Goal: Information Seeking & Learning: Understand process/instructions

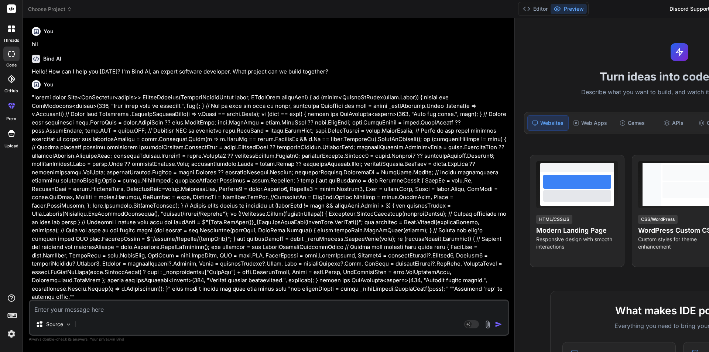
scroll to position [1302, 0]
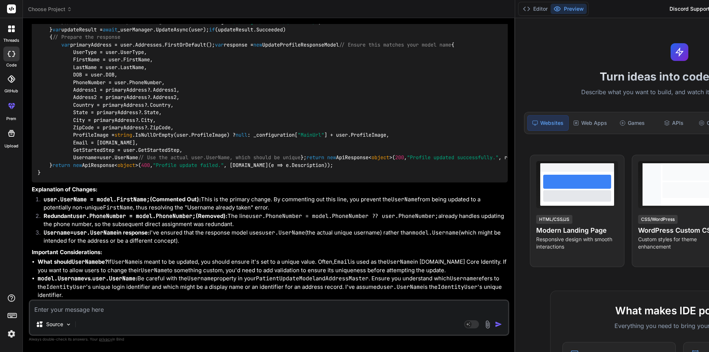
click at [109, 311] on textarea at bounding box center [269, 306] width 478 height 13
type textarea "g"
type textarea "x"
type textarea "gi"
type textarea "x"
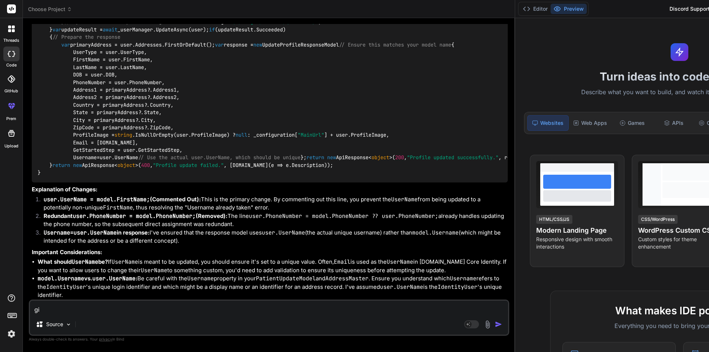
type textarea "gii"
type textarea "x"
type textarea "giiv"
type textarea "x"
type textarea "giive"
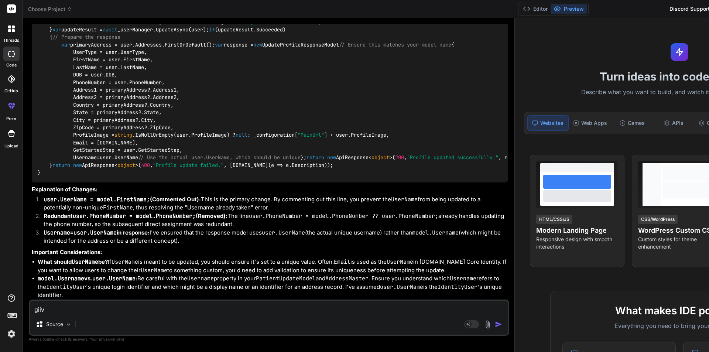
type textarea "x"
type textarea "giive"
type textarea "x"
type textarea "giive"
type textarea "x"
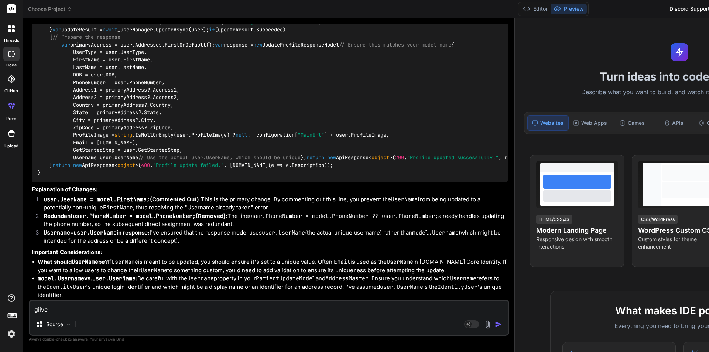
type textarea "giiv"
type textarea "x"
type textarea "gii"
type textarea "x"
type textarea "gi"
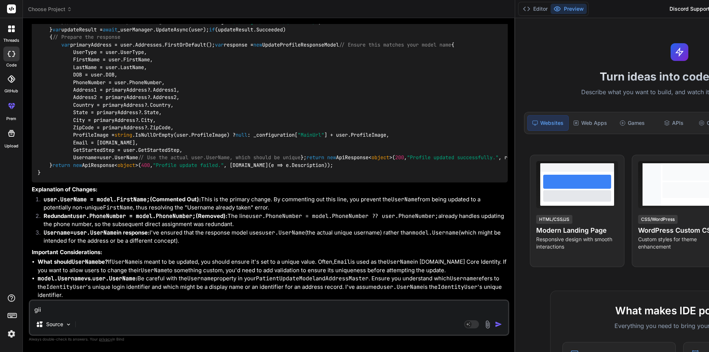
type textarea "x"
type textarea "gim"
type textarea "x"
type textarea "gime"
type textarea "x"
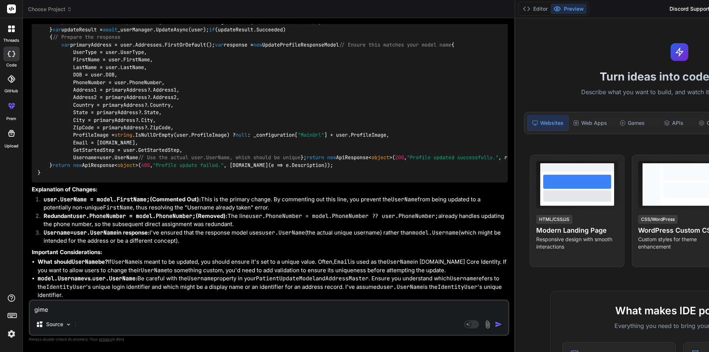
type textarea "gime"
type textarea "x"
type textarea "gime a"
type textarea "x"
type textarea "gime"
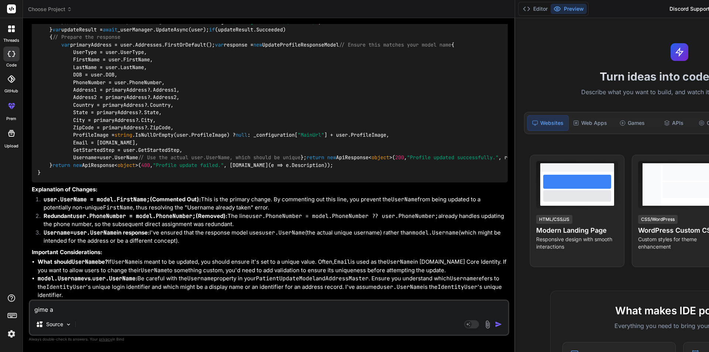
type textarea "x"
type textarea "gime"
type textarea "x"
type textarea "gim"
type textarea "x"
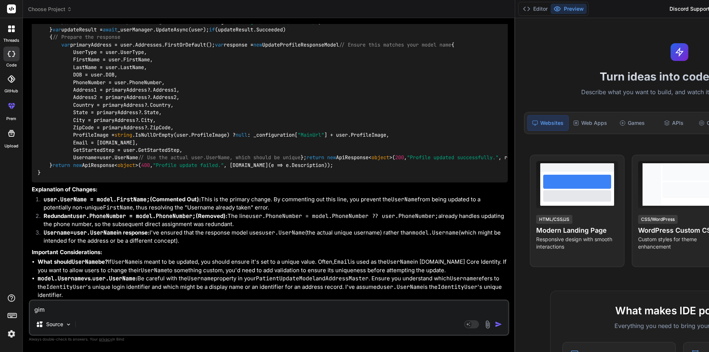
type textarea "gi"
type textarea "x"
type textarea "g"
type textarea "x"
type textarea "gi"
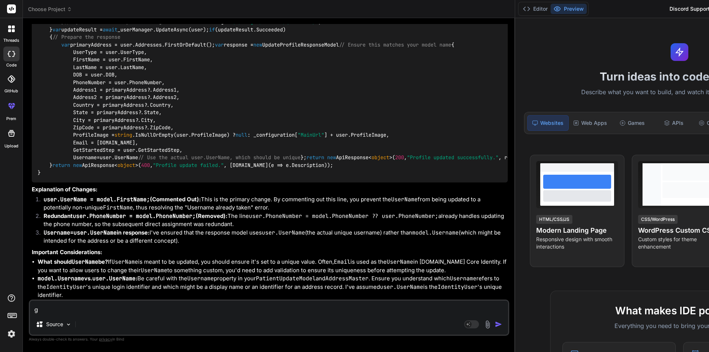
type textarea "x"
type textarea "giv"
type textarea "x"
type textarea "give"
type textarea "x"
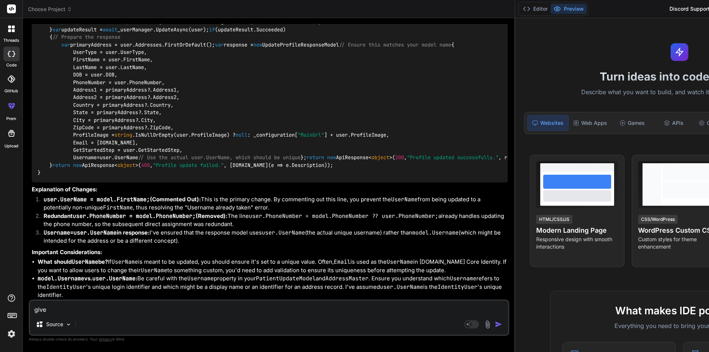
type textarea "give"
type textarea "x"
type textarea "give ,"
type textarea "x"
type textarea "give ,e"
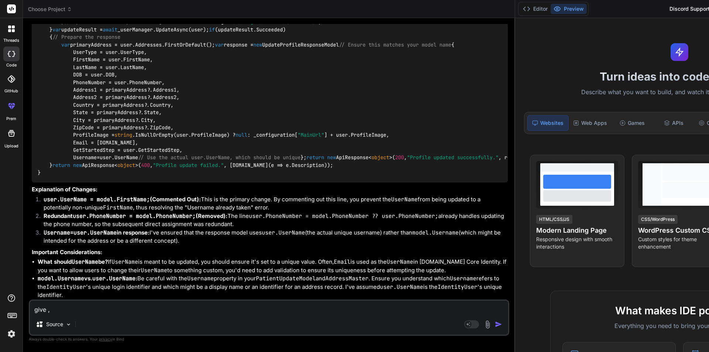
type textarea "x"
type textarea "give ,e"
type textarea "x"
type textarea "give ,e"
type textarea "x"
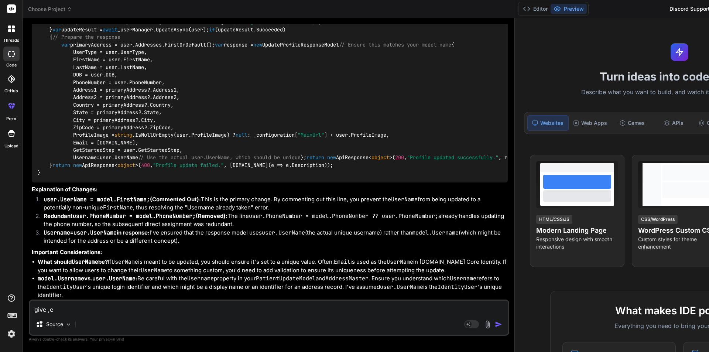
type textarea "give ,"
type textarea "x"
type textarea "give"
type textarea "x"
type textarea "give m"
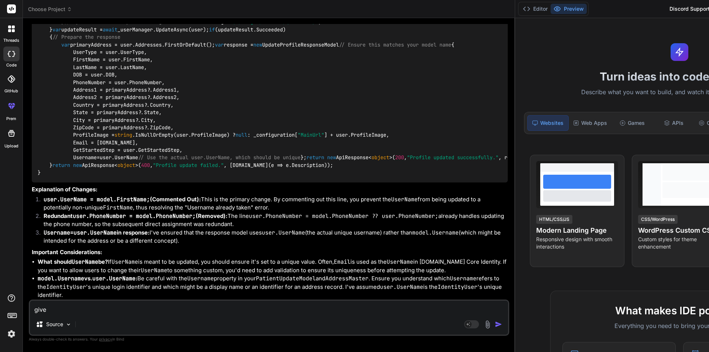
type textarea "x"
type textarea "give me"
type textarea "x"
type textarea "give me"
type textarea "x"
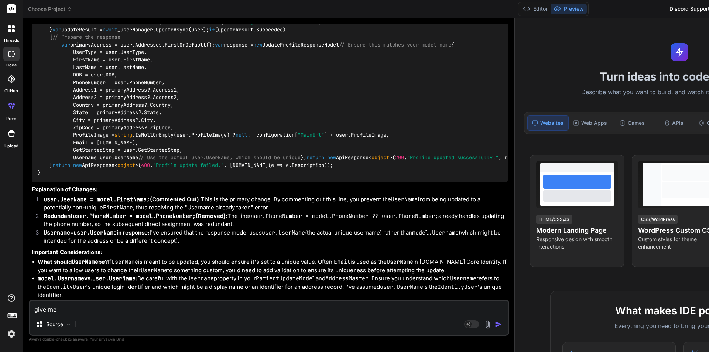
type textarea "give me a"
type textarea "x"
type textarea "give me al"
type textarea "x"
type textarea "give me all"
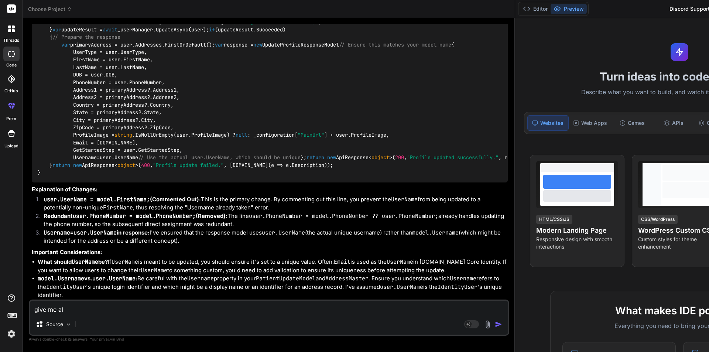
type textarea "x"
type textarea "give me all"
type textarea "x"
type textarea "give me all m"
type textarea "x"
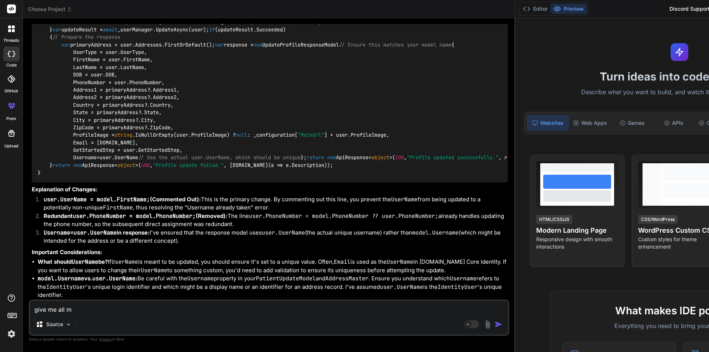
type textarea "give me all mi"
type textarea "x"
type textarea "give me all mig"
type textarea "x"
type textarea "give me all migr"
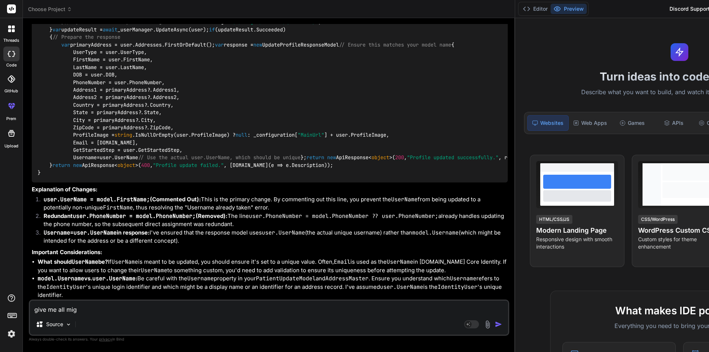
type textarea "x"
type textarea "give me all migra"
type textarea "x"
type textarea "give me all migrat"
type textarea "x"
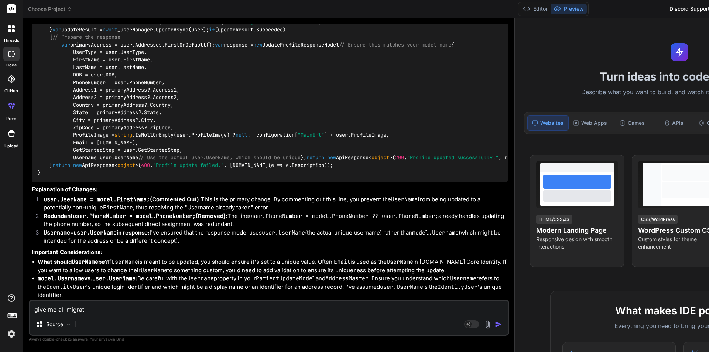
type textarea "give me all migrati"
type textarea "x"
type textarea "give me all migratio"
type textarea "x"
type textarea "give me all migration"
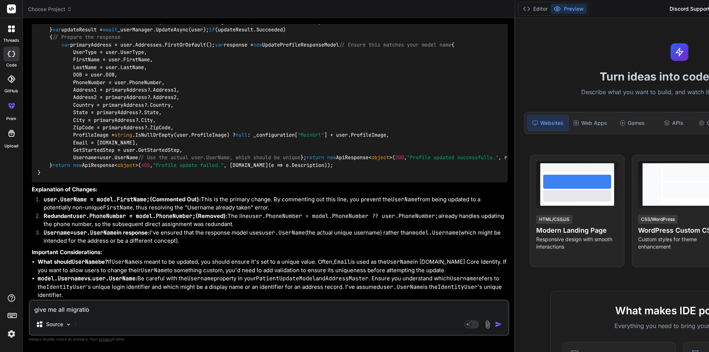
type textarea "x"
type textarea "give me all migration"
type textarea "x"
type textarea "give me all migration c"
type textarea "x"
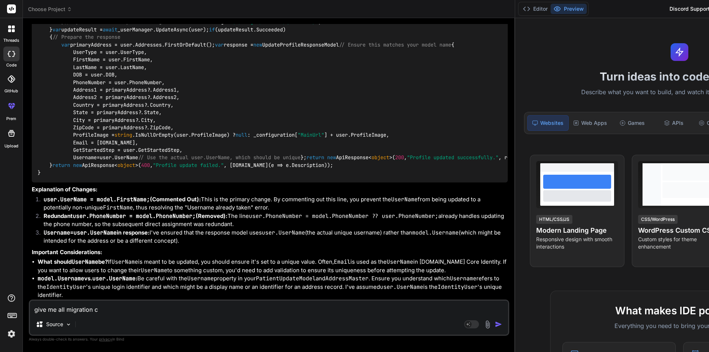
type textarea "give me all migration co"
type textarea "x"
type textarea "give me all migration com"
type textarea "x"
type textarea "give me all migration comm"
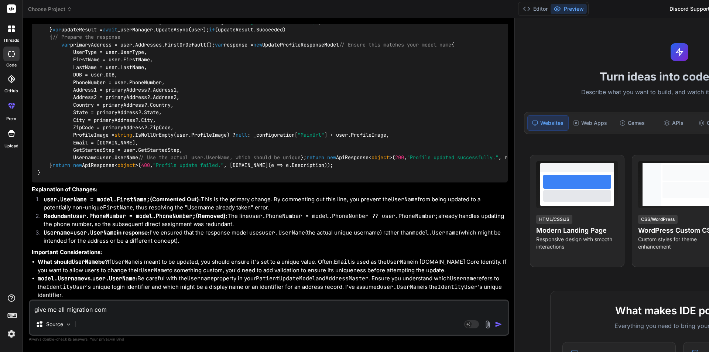
type textarea "x"
type textarea "give me all migration comma"
type textarea "x"
type textarea "give me all migration comman"
type textarea "x"
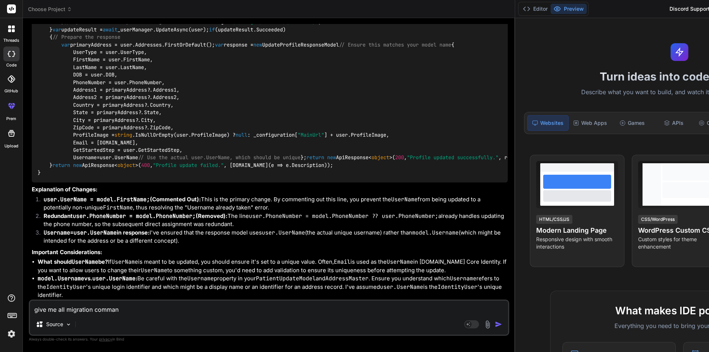
type textarea "give me all migration command"
type textarea "x"
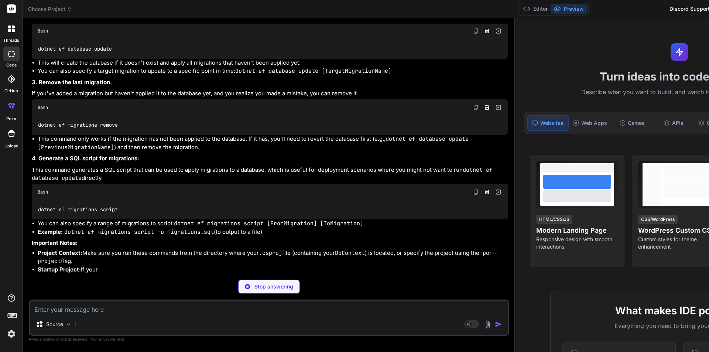
scroll to position [1489, 0]
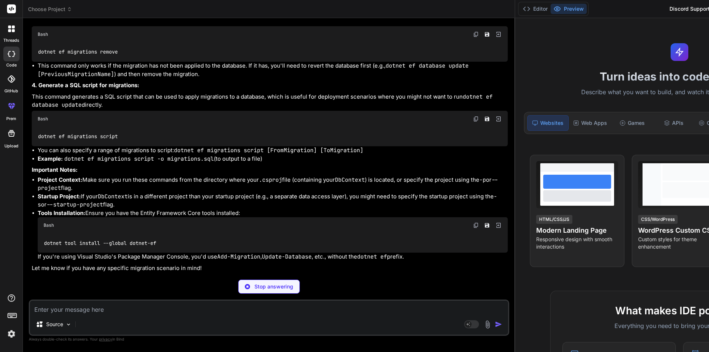
type textarea "x"
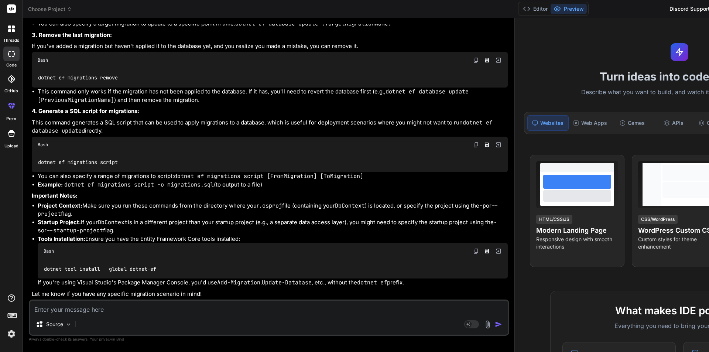
scroll to position [1502, 0]
type textarea "i"
type textarea "x"
type textarea "i"
type textarea "x"
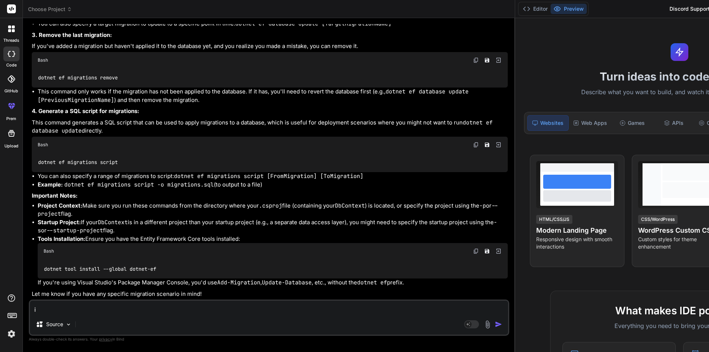
type textarea "i w"
type textarea "x"
type textarea "i wa"
type textarea "x"
type textarea "i wan"
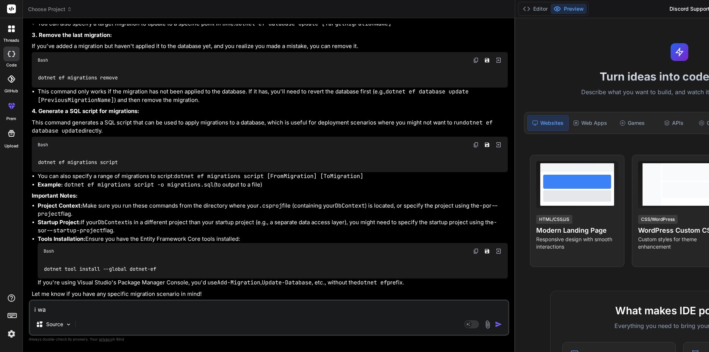
type textarea "x"
type textarea "i want"
type textarea "x"
type textarea "i want"
type textarea "x"
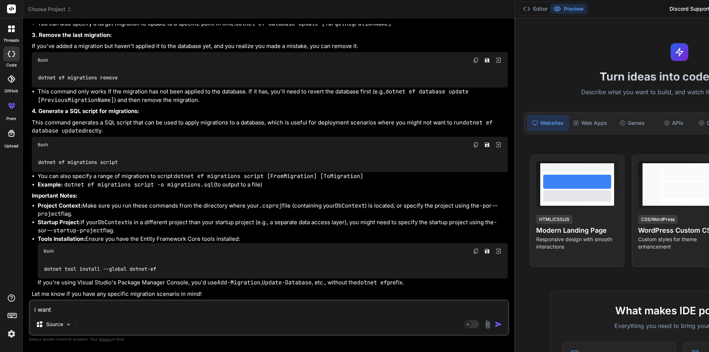
type textarea "i want t"
type textarea "x"
type textarea "i want to"
type textarea "x"
type textarea "i want to"
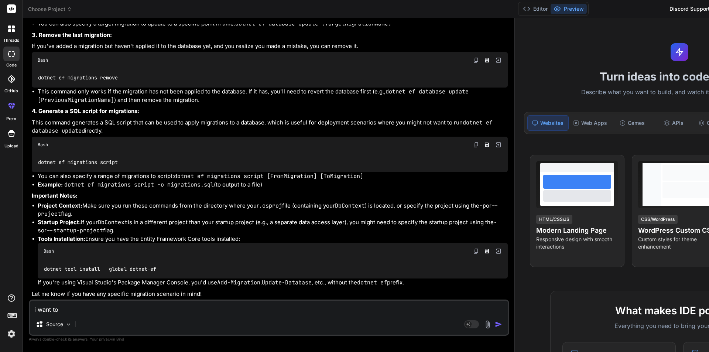
type textarea "x"
type textarea "i want to r"
type textarea "x"
type textarea "i want to ru"
type textarea "x"
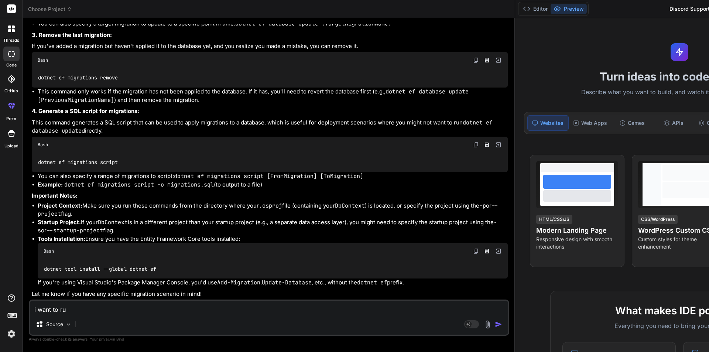
type textarea "i want to run"
type textarea "x"
type textarea "i want to run"
type textarea "x"
type textarea "i want to run i"
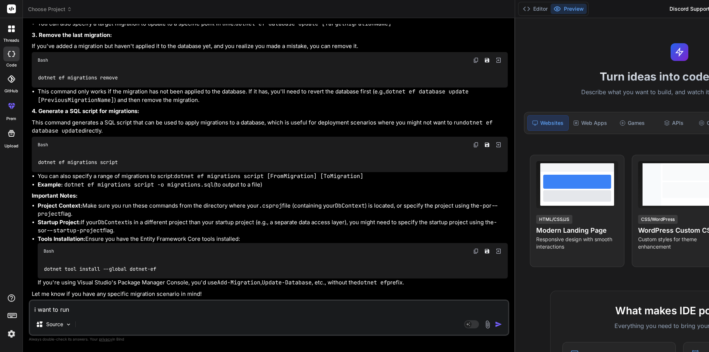
type textarea "x"
type textarea "i want to run in"
type textarea "x"
type textarea "i want to run in"
type textarea "x"
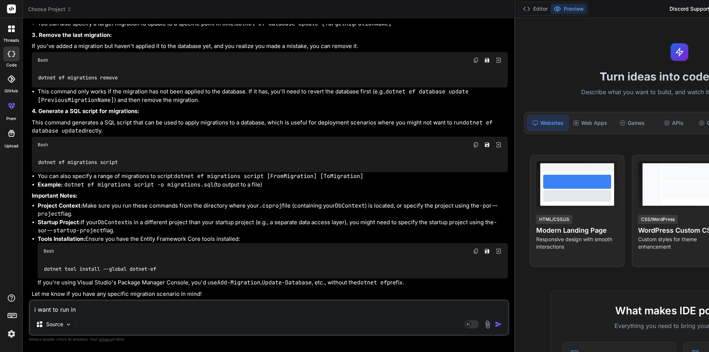
type textarea "i want to run in v"
type textarea "x"
type textarea "i want to run in vi"
type textarea "x"
type textarea "i want to run in vis"
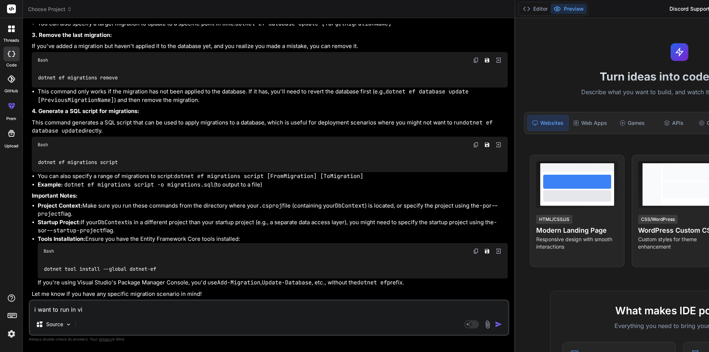
type textarea "x"
type textarea "i want to run in [GEOGRAPHIC_DATA]"
type textarea "x"
type textarea "i want to run in vis"
type textarea "x"
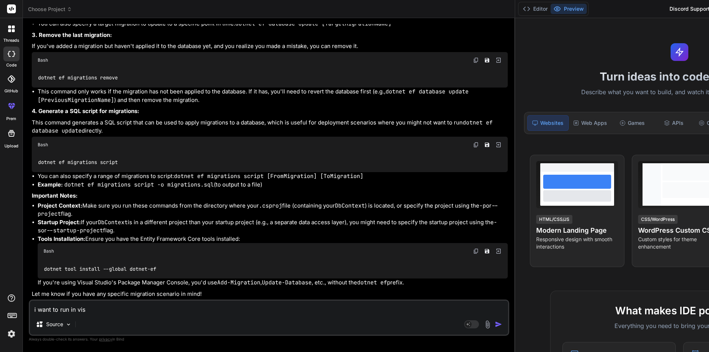
type textarea "i want to run in visu"
type textarea "x"
type textarea "i want to run in visua"
type textarea "x"
type textarea "i want to run in visual"
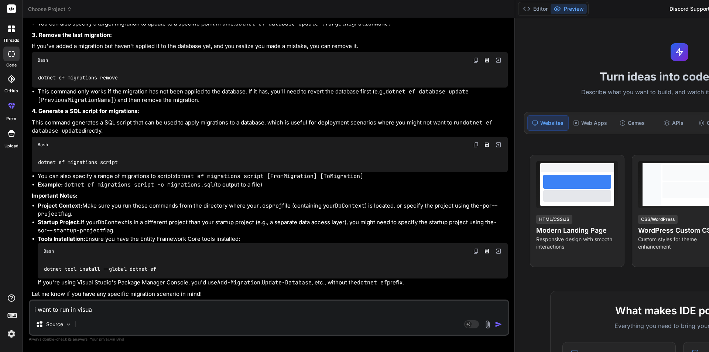
type textarea "x"
type textarea "i want to run in visual"
type textarea "x"
type textarea "i want to run in visual s"
type textarea "x"
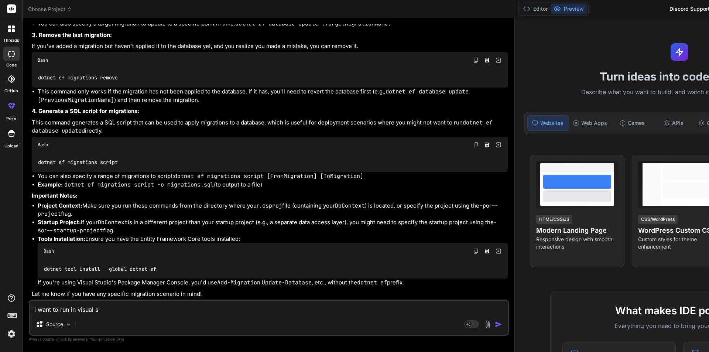
type textarea "i want to run in visual st"
type textarea "x"
type textarea "i want to run in visual stu"
type textarea "x"
type textarea "i want to run in visual stud"
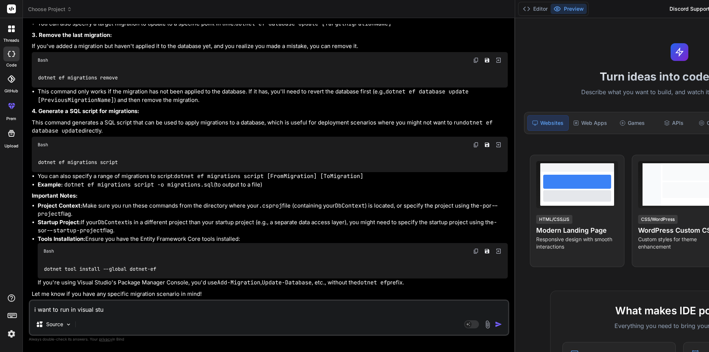
type textarea "x"
type textarea "i want to run in visual studi"
type textarea "x"
type textarea "i want to run in visual studio"
type textarea "x"
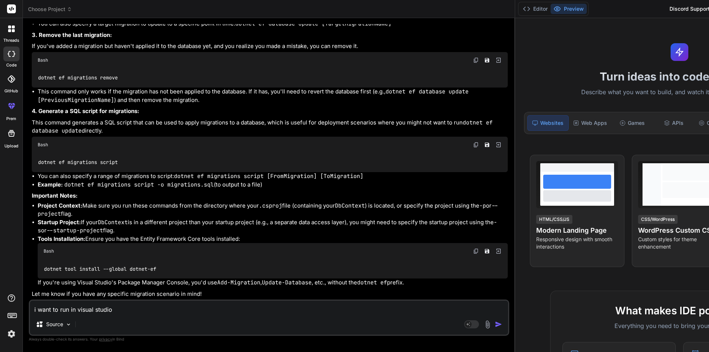
type textarea "i want to run in visual studio"
type textarea "x"
type textarea "i want to run in visual studio p"
type textarea "x"
type textarea "i want to run in visual studio pa"
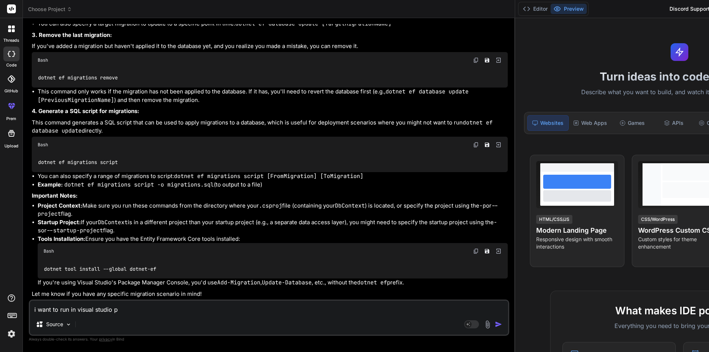
type textarea "x"
type textarea "i want to run in visual studio pac"
type textarea "x"
type textarea "i want to run in visual studio pack"
type textarea "x"
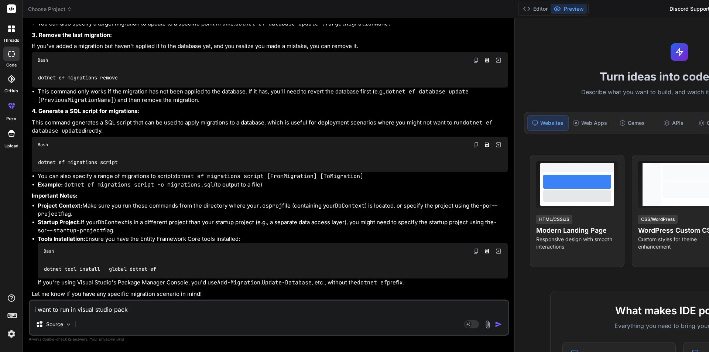
type textarea "i want to run in visual studio packa"
type textarea "x"
type textarea "i want to run in visual studio packag"
type textarea "x"
type textarea "i want to run in visual studio package"
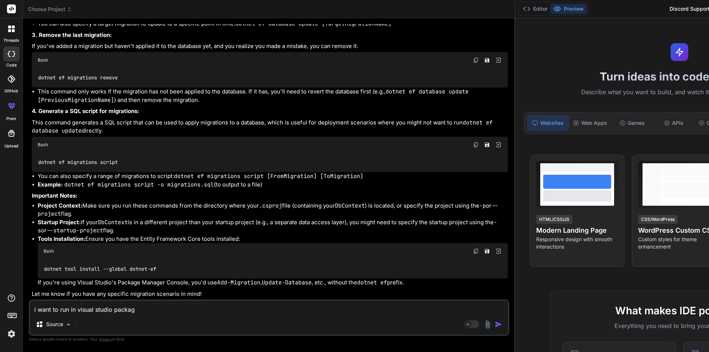
type textarea "x"
type textarea "i want to run in visual studio package"
type textarea "x"
type textarea "i want to run in visual studio package m"
type textarea "x"
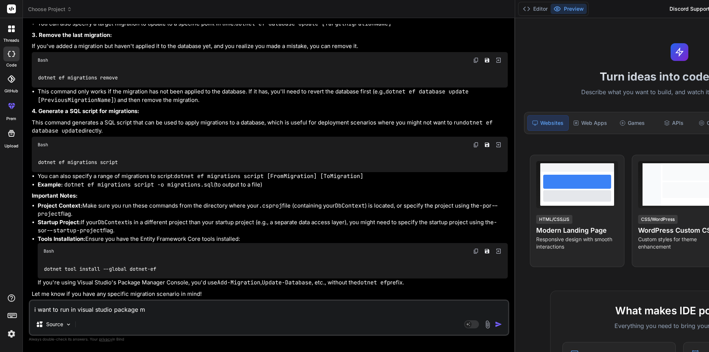
type textarea "i want to run in visual studio package ma"
type textarea "x"
type textarea "i want to run in visual studio package man"
type textarea "x"
type textarea "i want to run in visual studio package mana"
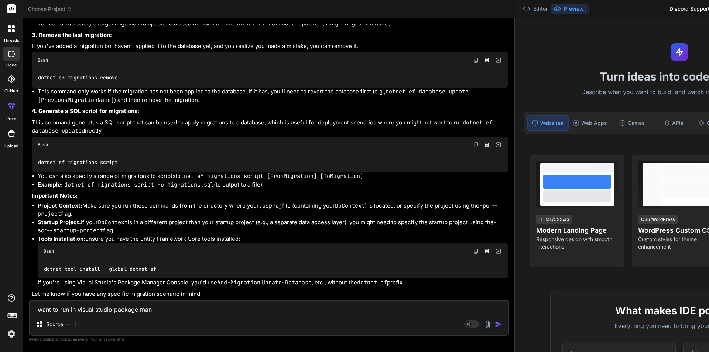
type textarea "x"
type textarea "i want to run in visual studio package manag"
type textarea "x"
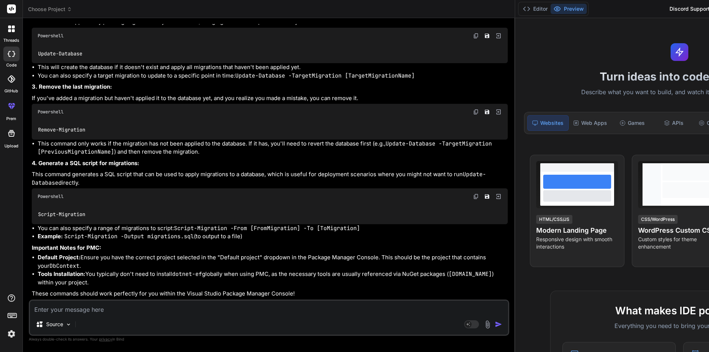
scroll to position [2132, 0]
drag, startPoint x: 130, startPoint y: 83, endPoint x: 34, endPoint y: 84, distance: 95.2
copy code "Add-Migration [MigrationName]"
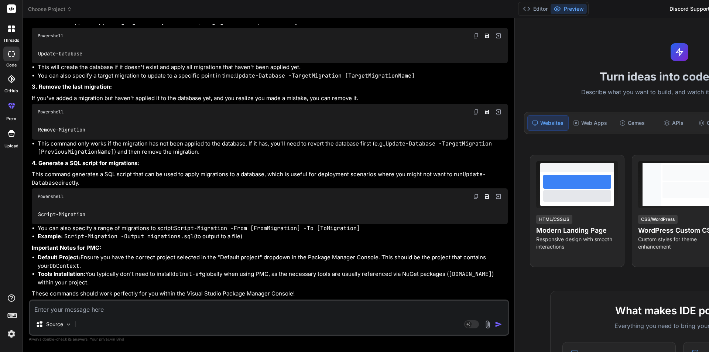
scroll to position [2058, 0]
click at [103, 315] on div "Source Agent Mode. When this toggle is activated, AI automatically makes decisi…" at bounding box center [269, 317] width 480 height 36
click at [103, 310] on textarea at bounding box center [269, 306] width 478 height 13
paste textarea "Repo code public async Task<bool> DeleteAddress(string Id) { var documents = aw…"
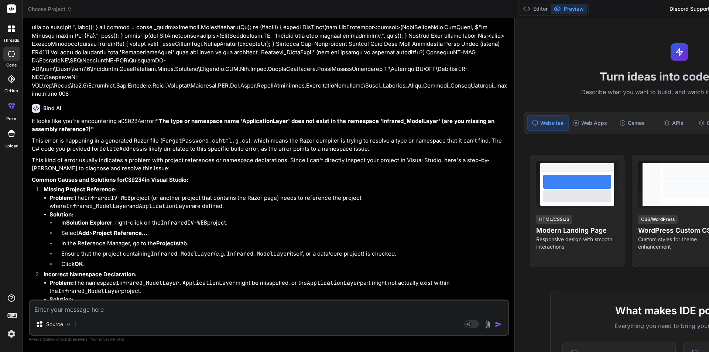
scroll to position [1965, 0]
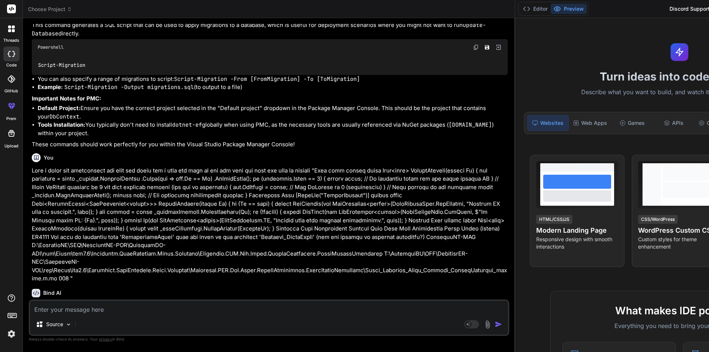
drag, startPoint x: 127, startPoint y: 229, endPoint x: 37, endPoint y: 230, distance: 89.7
copy code "Add-Migration [MigrationName]"
click at [138, 307] on textarea at bounding box center [269, 306] width 478 height 13
paste textarea "More than one DbContext was found. Specify which one to use. Use the '-Context'…"
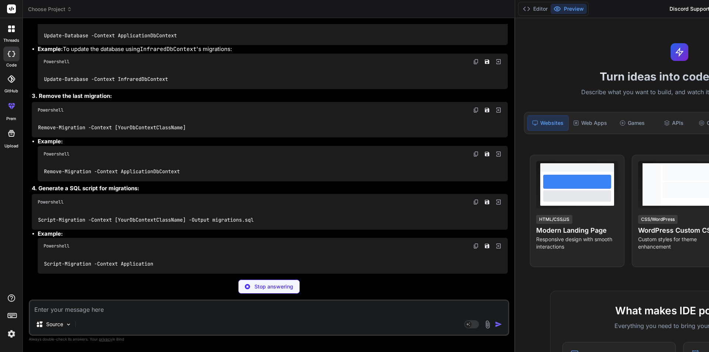
scroll to position [3258, 0]
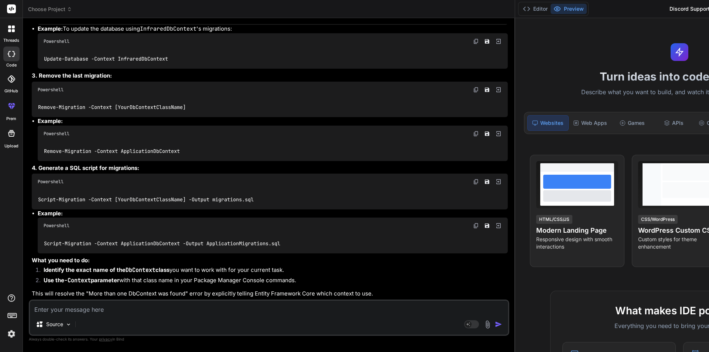
drag, startPoint x: 129, startPoint y: 183, endPoint x: 152, endPoint y: 183, distance: 23.6
copy code "-Context"
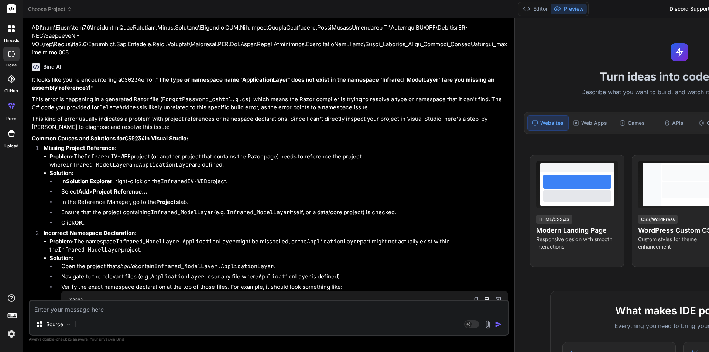
scroll to position [2188, 0]
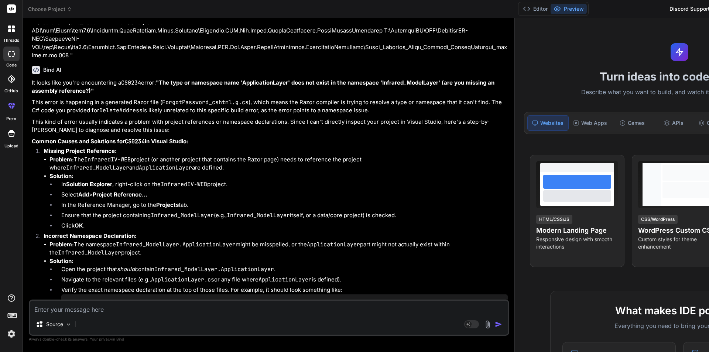
drag, startPoint x: 38, startPoint y: 82, endPoint x: 109, endPoint y: 81, distance: 70.9
copy code "Update-Database"
